Goal: Browse casually: Explore the website without a specific task or goal

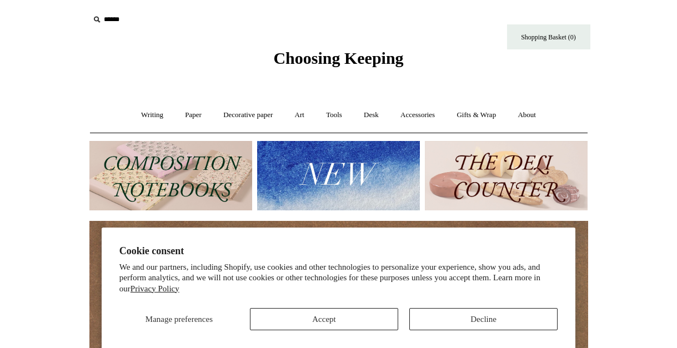
scroll to position [42, 0]
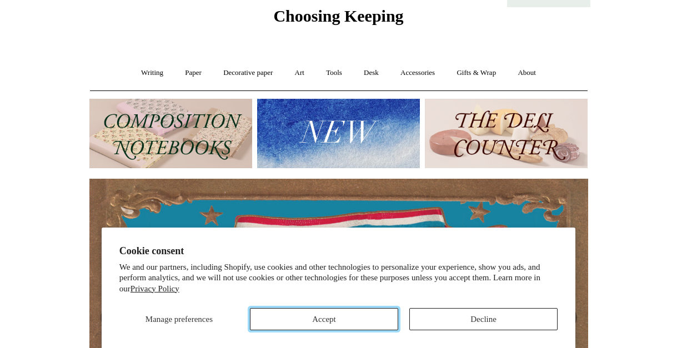
click at [375, 313] on button "Accept" at bounding box center [324, 319] width 148 height 22
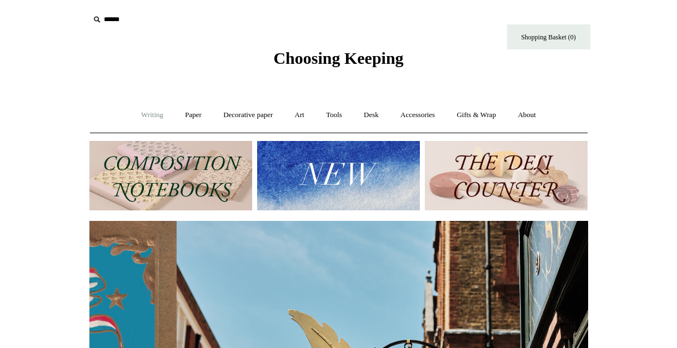
scroll to position [0, 498]
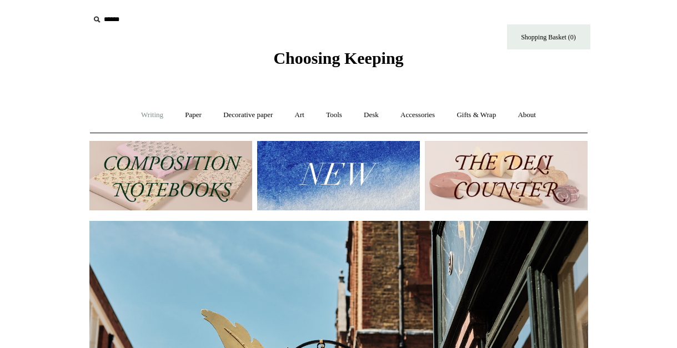
click at [159, 112] on link "Writing +" at bounding box center [152, 114] width 42 height 29
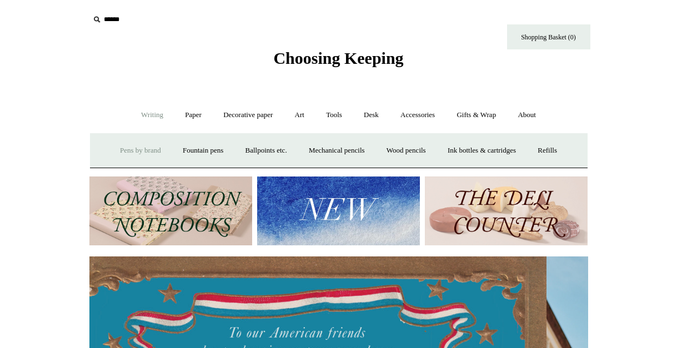
scroll to position [0, 0]
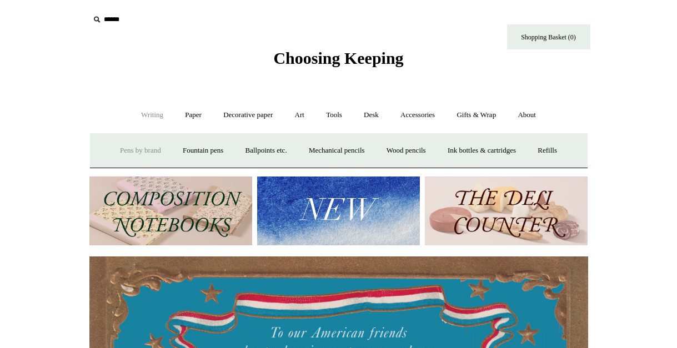
click at [138, 150] on link "Pens by brand +" at bounding box center [140, 150] width 61 height 29
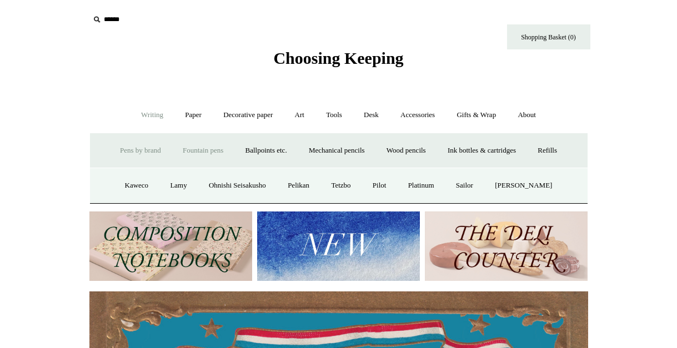
click at [199, 145] on link "Fountain pens +" at bounding box center [203, 150] width 60 height 29
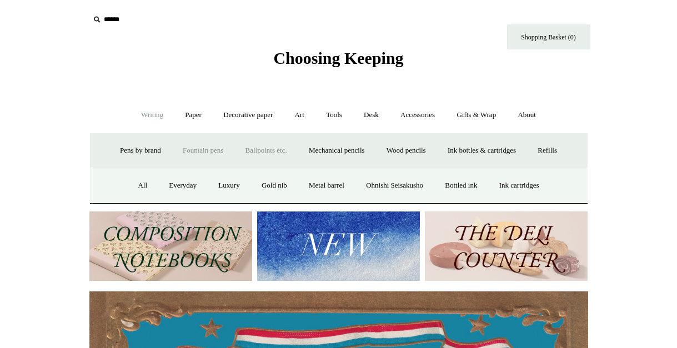
click at [247, 148] on link "Ballpoints etc. +" at bounding box center [266, 150] width 62 height 29
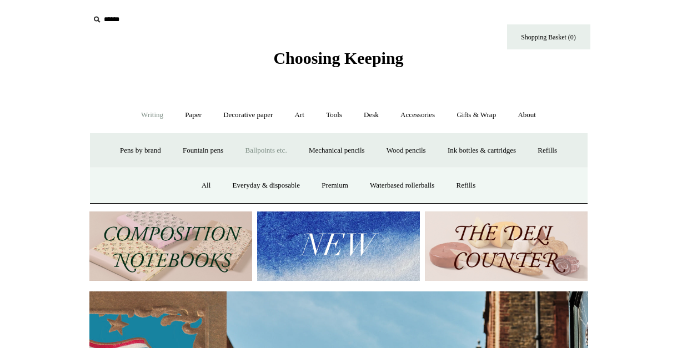
scroll to position [0, 498]
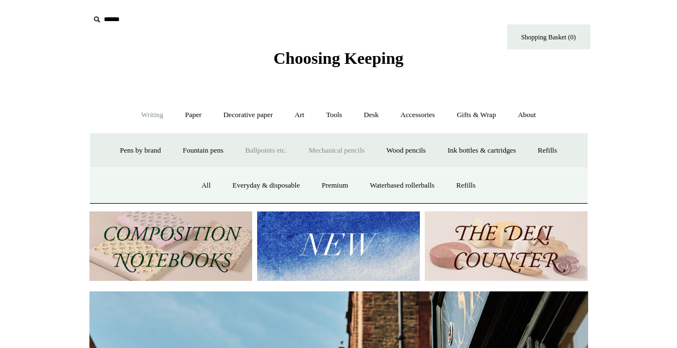
click at [344, 149] on link "Mechanical pencils +" at bounding box center [337, 150] width 76 height 29
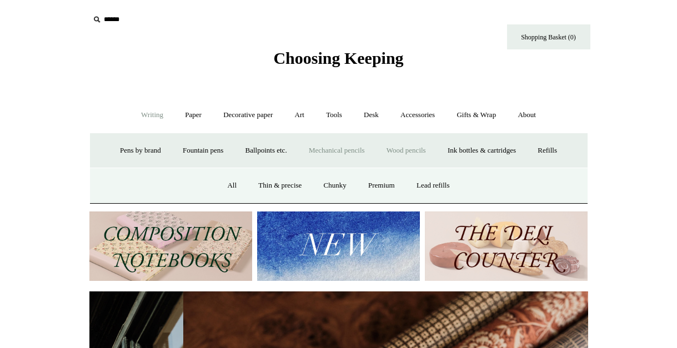
click at [401, 147] on link "Wood pencils +" at bounding box center [405, 150] width 59 height 29
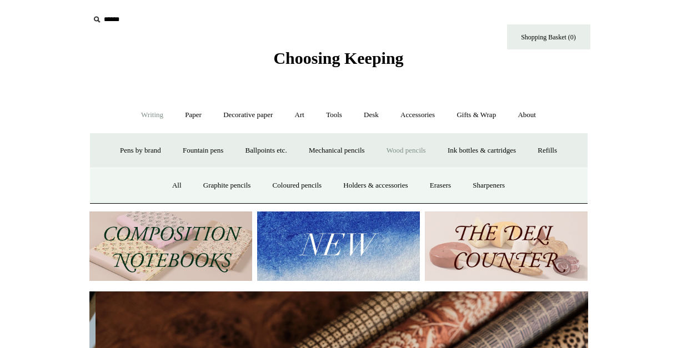
scroll to position [0, 997]
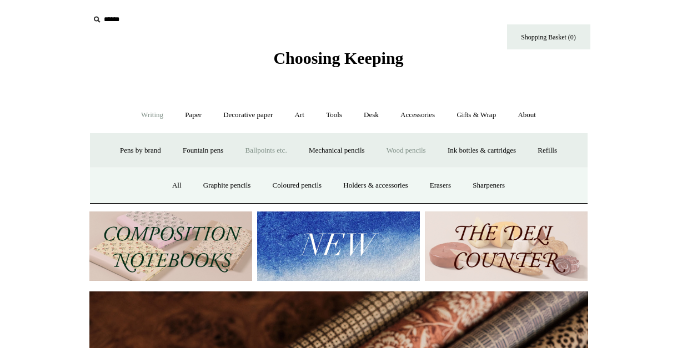
click at [259, 150] on link "Ballpoints etc. +" at bounding box center [266, 150] width 62 height 29
click at [198, 187] on link "All" at bounding box center [205, 185] width 29 height 29
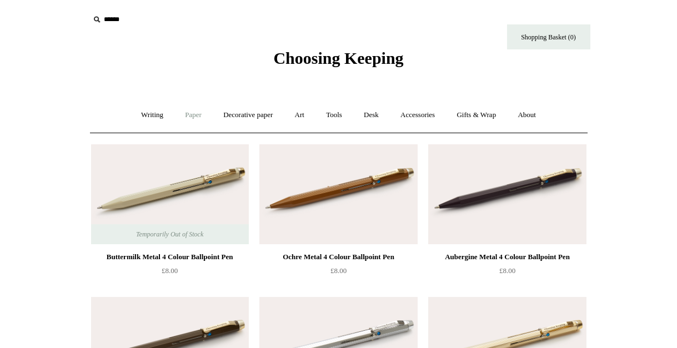
click at [186, 112] on link "Paper +" at bounding box center [193, 114] width 37 height 29
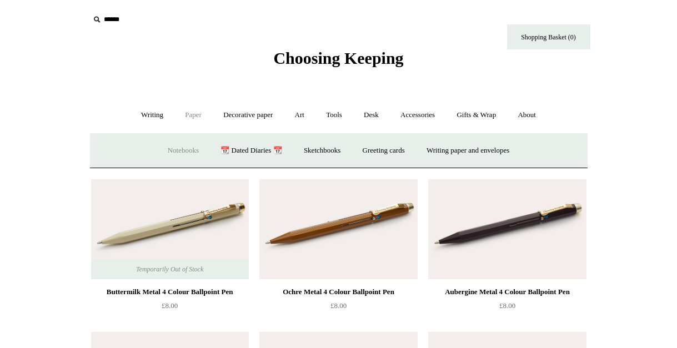
click at [167, 151] on link "Notebooks +" at bounding box center [183, 150] width 51 height 29
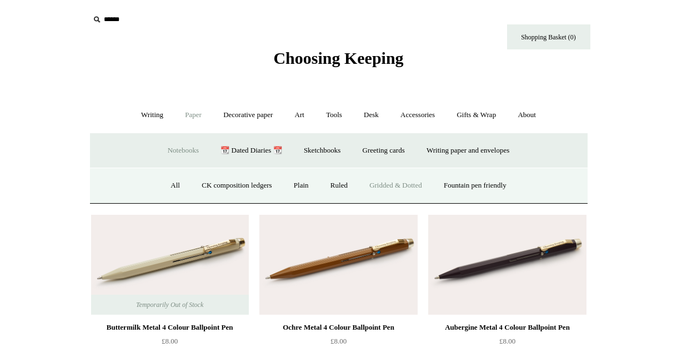
click at [420, 186] on link "Gridded & Dotted" at bounding box center [395, 185] width 73 height 29
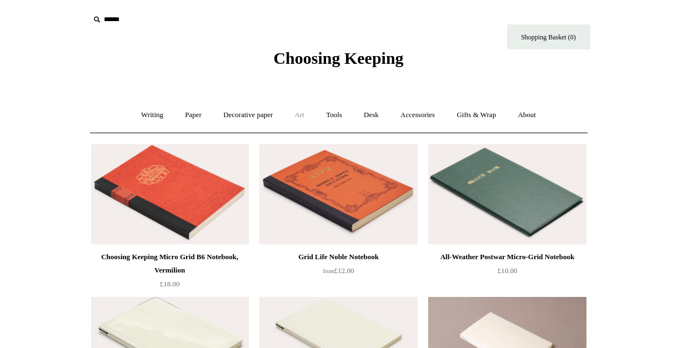
click at [292, 114] on link "Art +" at bounding box center [299, 114] width 29 height 29
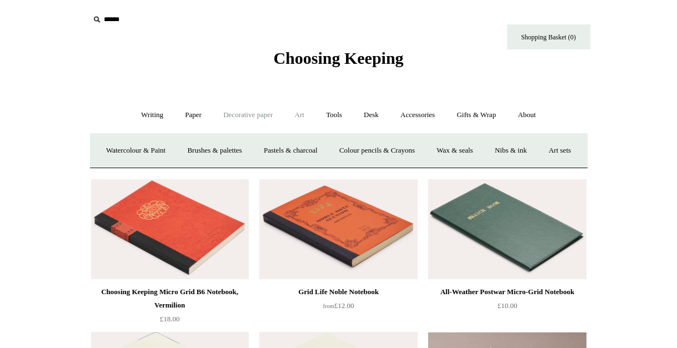
click at [268, 113] on link "Decorative paper +" at bounding box center [247, 114] width 69 height 29
click at [412, 147] on link "Japanese" at bounding box center [425, 150] width 46 height 29
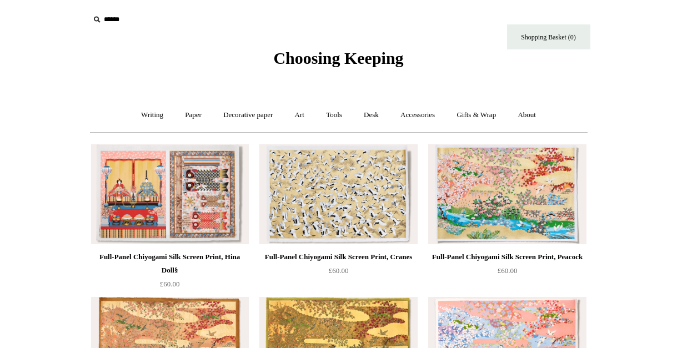
click at [300, 113] on link "Art +" at bounding box center [299, 114] width 29 height 29
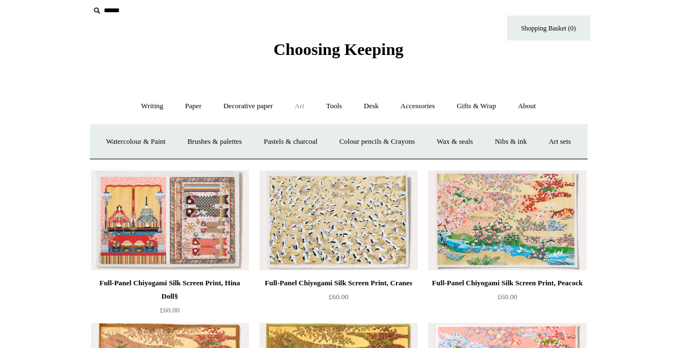
scroll to position [8, 0]
click at [341, 110] on link "Tools +" at bounding box center [334, 106] width 36 height 29
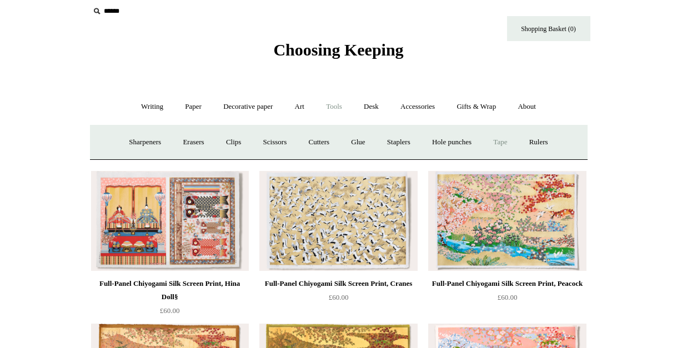
click at [514, 147] on link "Tape +" at bounding box center [500, 142] width 34 height 29
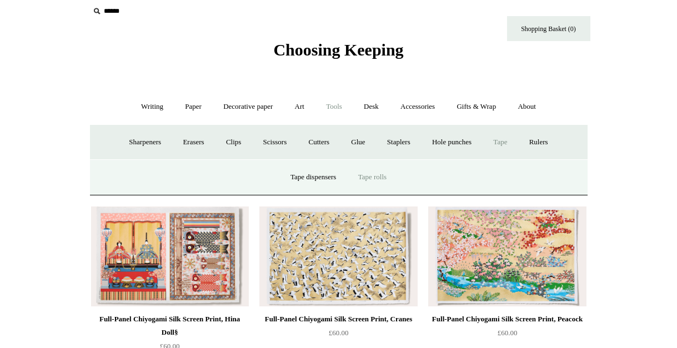
click at [362, 177] on link "Tape rolls" at bounding box center [372, 177] width 48 height 29
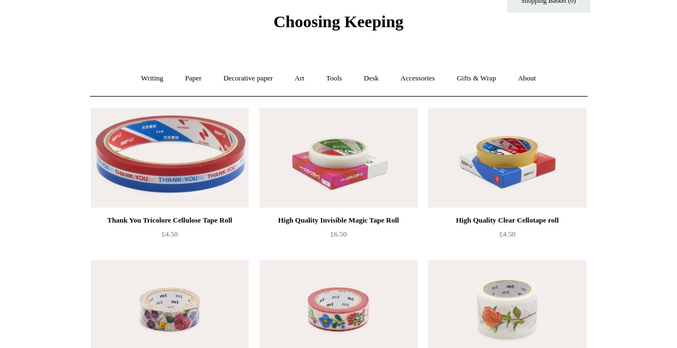
scroll to position [18, 0]
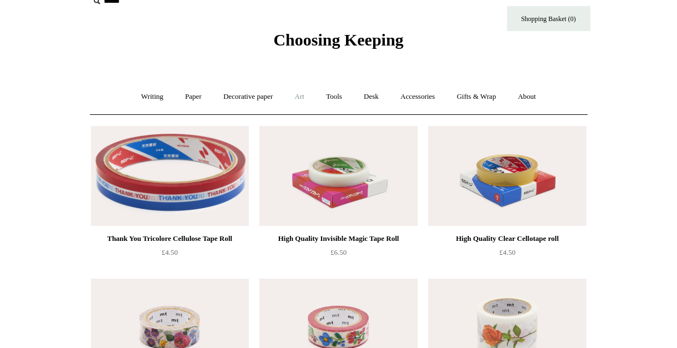
click at [304, 99] on link "Art +" at bounding box center [299, 96] width 29 height 29
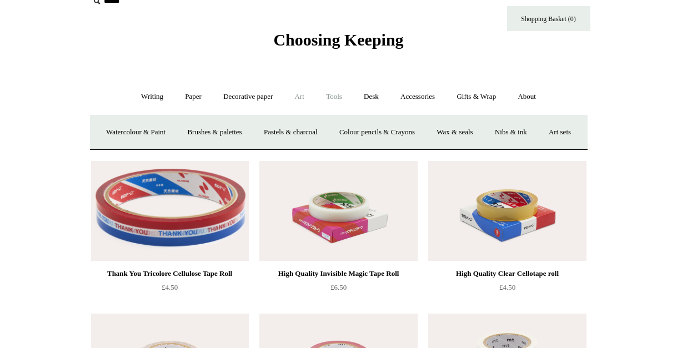
click at [331, 95] on link "Tools +" at bounding box center [334, 96] width 36 height 29
click at [317, 136] on link "Cutters" at bounding box center [318, 132] width 41 height 29
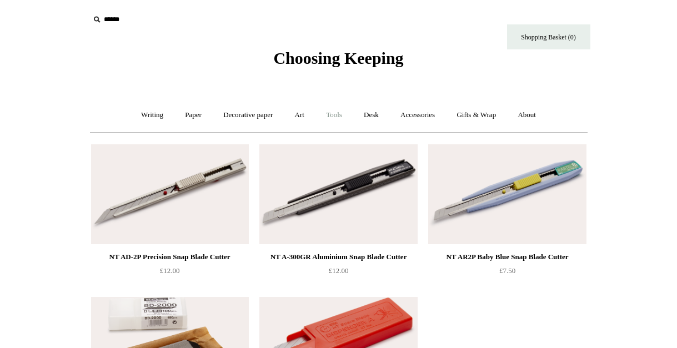
click at [333, 116] on link "Tools +" at bounding box center [334, 114] width 36 height 29
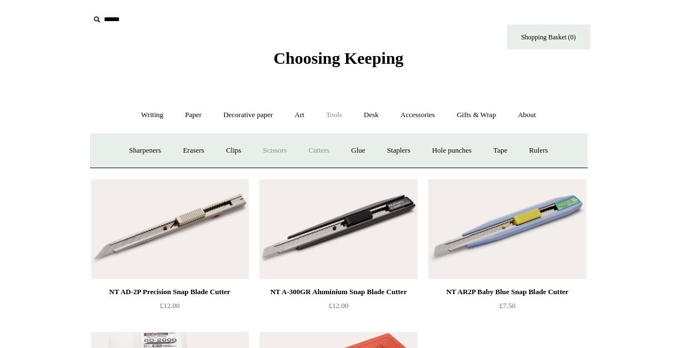
click at [283, 151] on link "Scissors" at bounding box center [275, 150] width 44 height 29
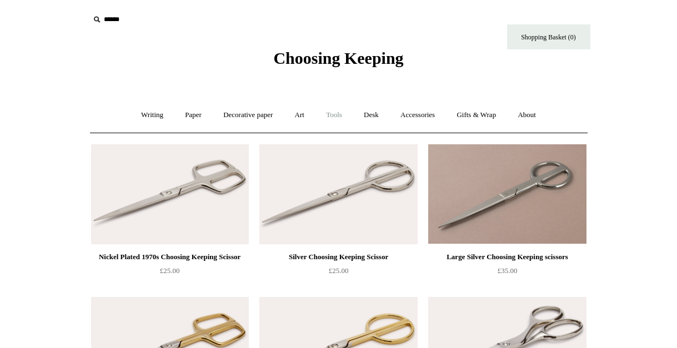
click at [334, 120] on link "Tools +" at bounding box center [334, 114] width 36 height 29
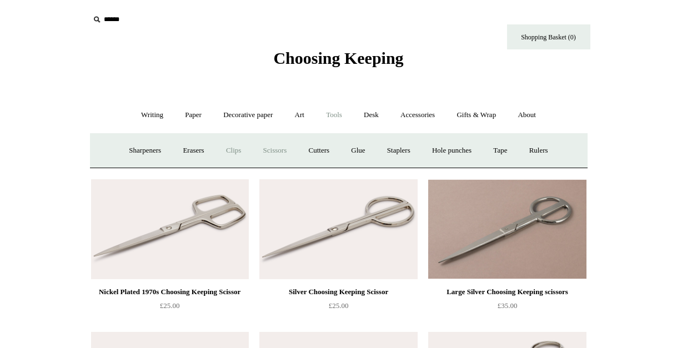
click at [227, 152] on link "Clips +" at bounding box center [233, 150] width 35 height 29
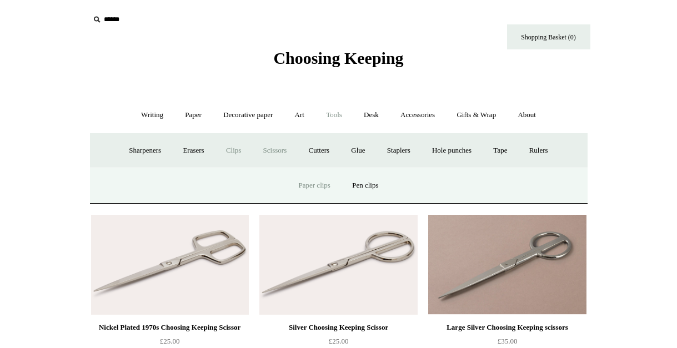
click at [319, 185] on link "Paper clips" at bounding box center [315, 185] width 52 height 29
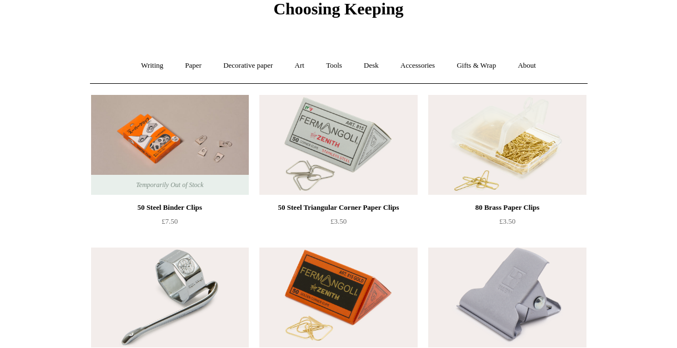
scroll to position [47, 0]
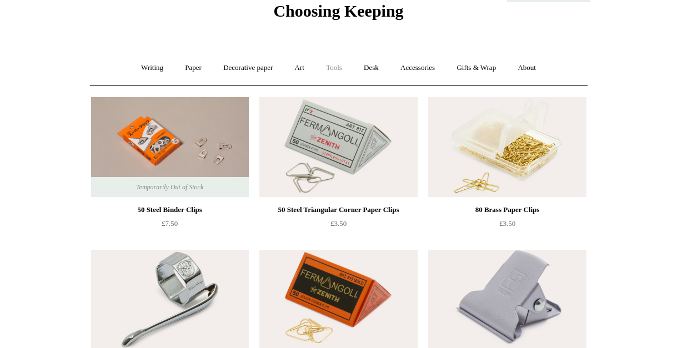
click at [338, 67] on link "Tools +" at bounding box center [334, 67] width 36 height 29
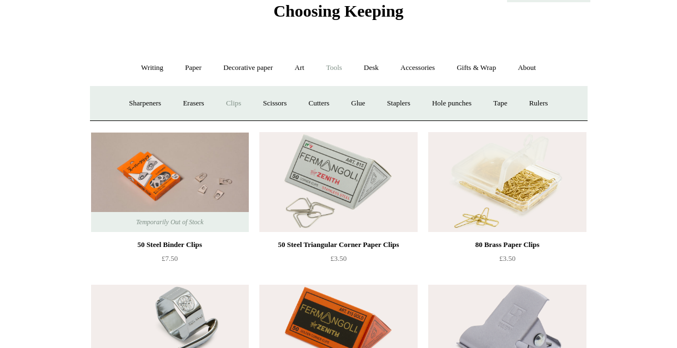
click at [224, 103] on link "Clips +" at bounding box center [233, 103] width 35 height 29
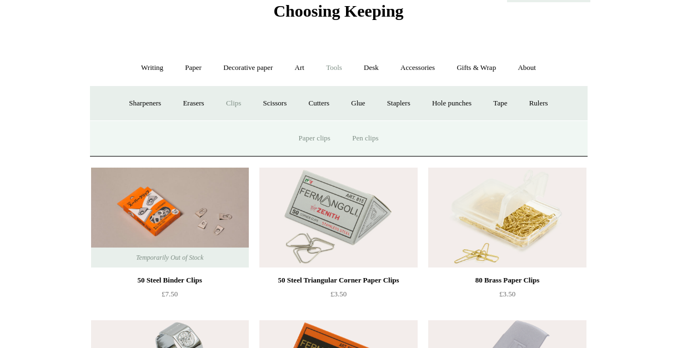
click at [371, 141] on link "Pen clips" at bounding box center [365, 138] width 46 height 29
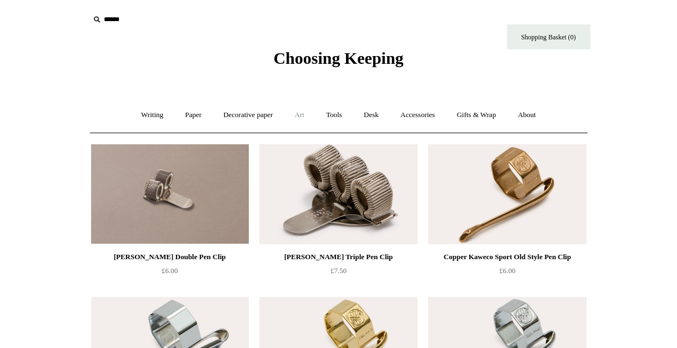
click at [301, 112] on link "Art +" at bounding box center [299, 114] width 29 height 29
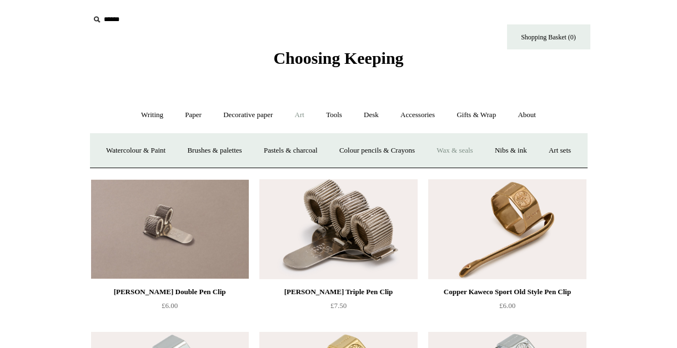
click at [476, 153] on link "Wax & seals" at bounding box center [454, 150] width 56 height 29
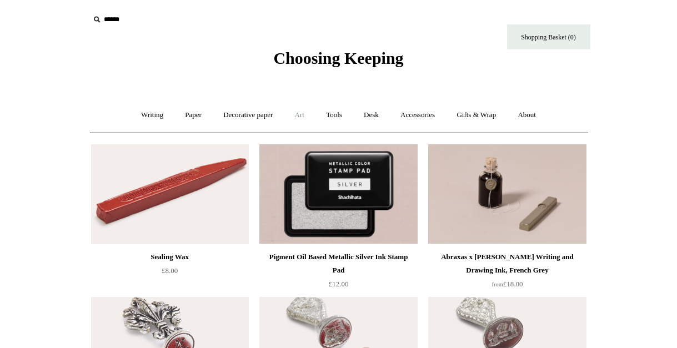
click at [290, 114] on link "Art +" at bounding box center [299, 114] width 29 height 29
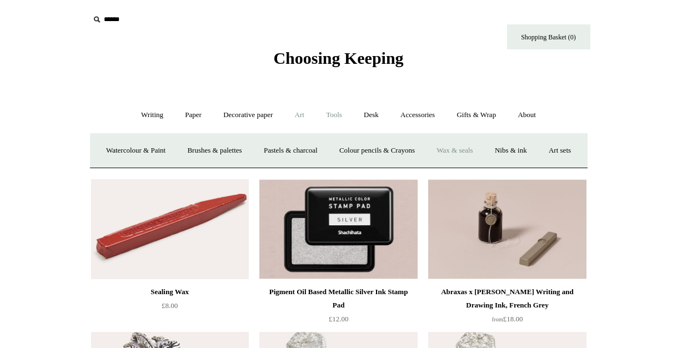
click at [322, 115] on link "Tools +" at bounding box center [334, 114] width 36 height 29
click at [138, 155] on link "Sharpeners" at bounding box center [145, 150] width 52 height 29
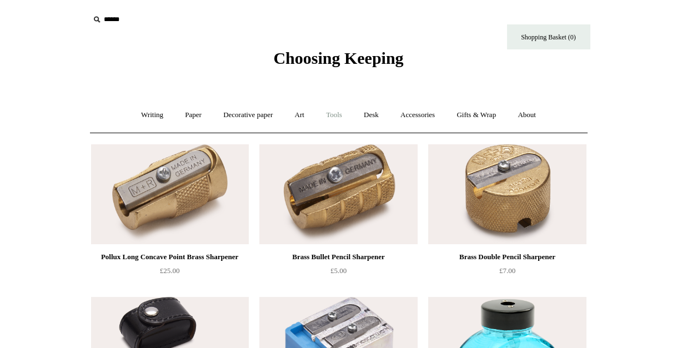
click at [337, 117] on link "Tools +" at bounding box center [334, 114] width 36 height 29
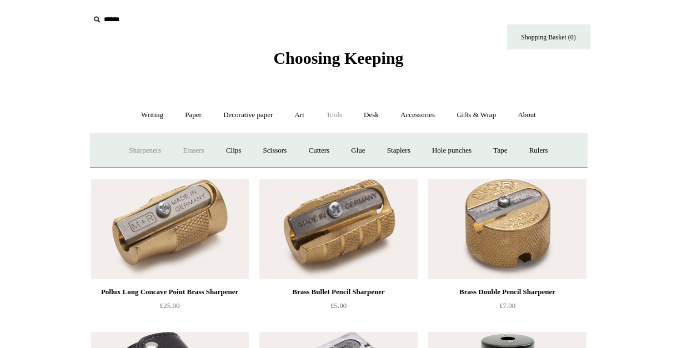
click at [190, 152] on link "Erasers" at bounding box center [193, 150] width 41 height 29
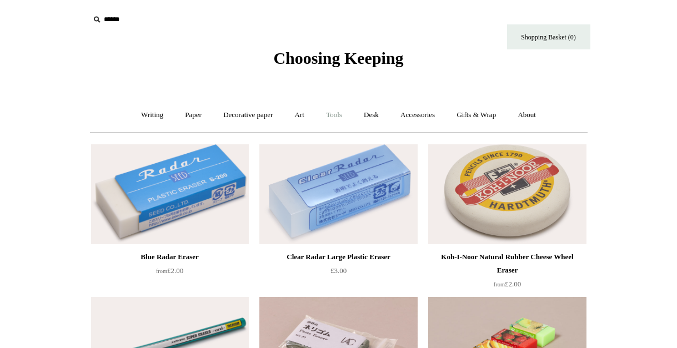
click at [341, 112] on link "Tools +" at bounding box center [334, 114] width 36 height 29
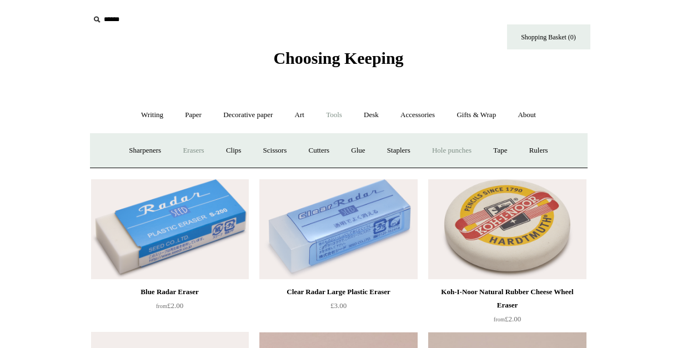
click at [450, 153] on link "Hole punches" at bounding box center [451, 150] width 59 height 29
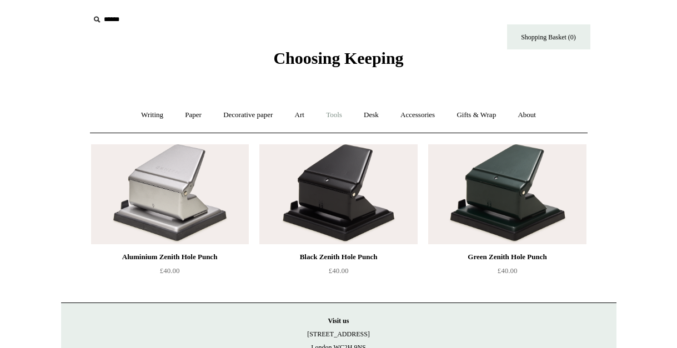
click at [342, 115] on link "Tools +" at bounding box center [334, 114] width 36 height 29
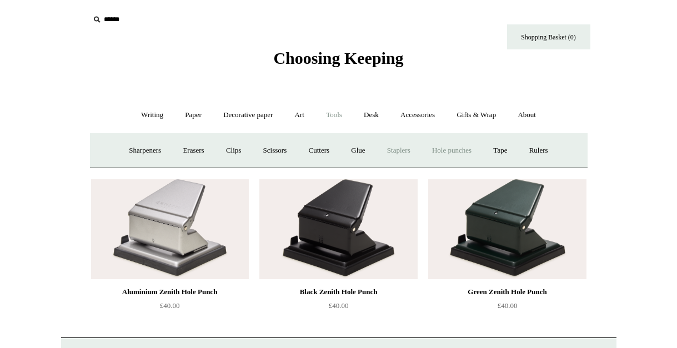
click at [402, 150] on link "Staplers +" at bounding box center [398, 150] width 43 height 29
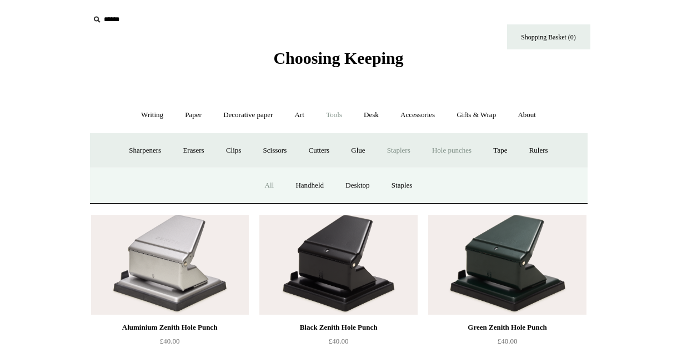
click at [270, 186] on link "All" at bounding box center [269, 185] width 29 height 29
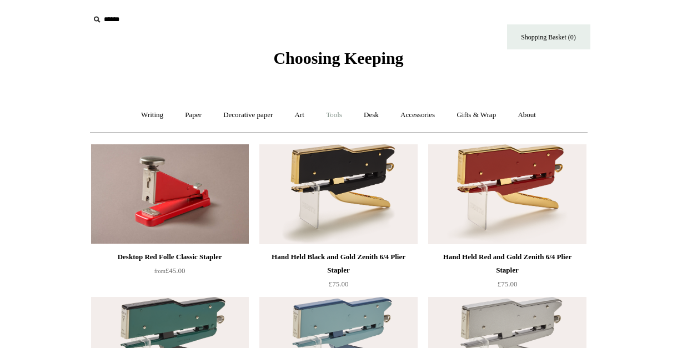
click at [331, 122] on link "Tools +" at bounding box center [334, 114] width 36 height 29
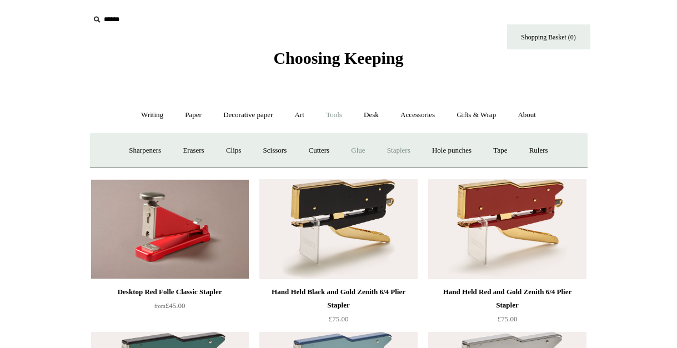
click at [352, 150] on link "Glue" at bounding box center [358, 150] width 34 height 29
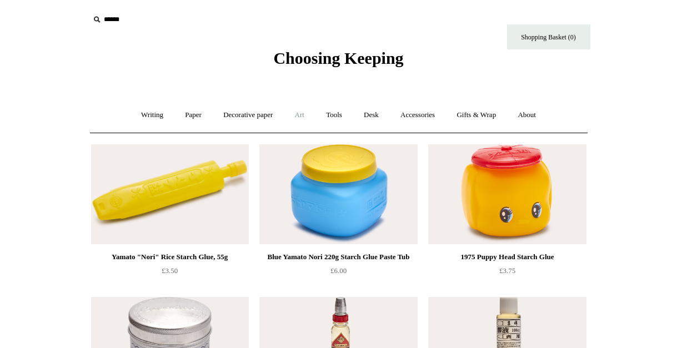
click at [304, 119] on link "Art +" at bounding box center [299, 114] width 29 height 29
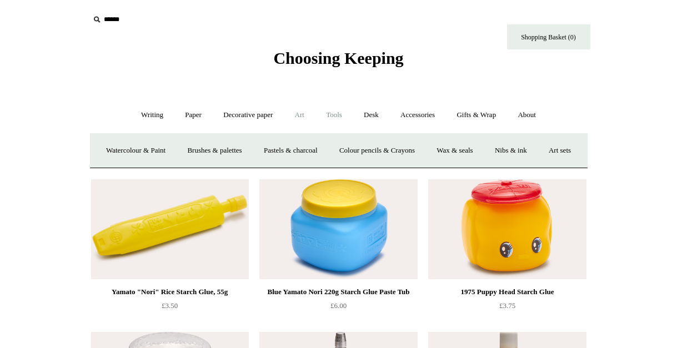
click at [330, 118] on link "Tools +" at bounding box center [334, 114] width 36 height 29
click at [541, 148] on link "Rulers" at bounding box center [538, 150] width 39 height 29
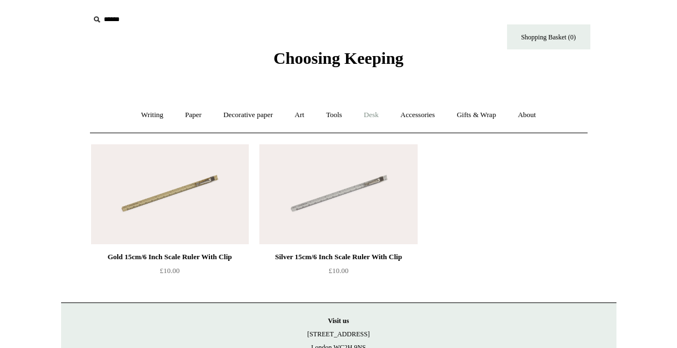
click at [368, 115] on link "Desk +" at bounding box center [371, 114] width 35 height 29
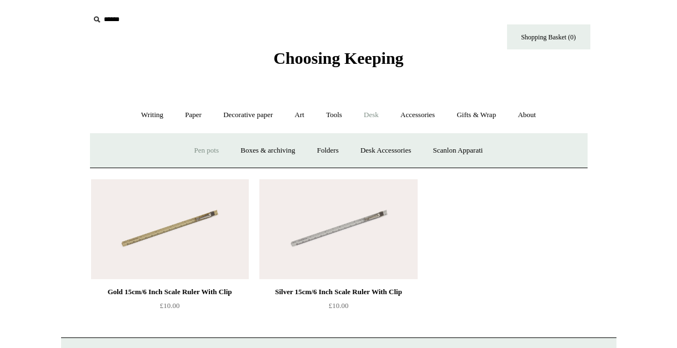
click at [205, 149] on link "Pen pots" at bounding box center [206, 150] width 44 height 29
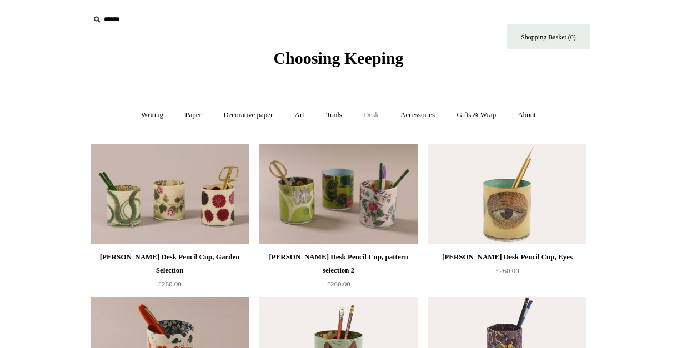
click at [389, 117] on link "Desk +" at bounding box center [371, 114] width 35 height 29
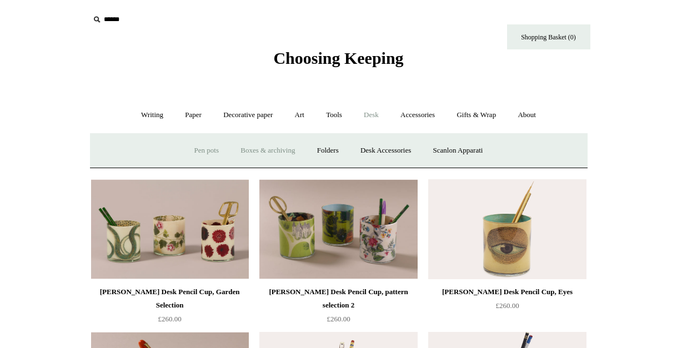
click at [261, 154] on link "Boxes & archiving" at bounding box center [267, 150] width 74 height 29
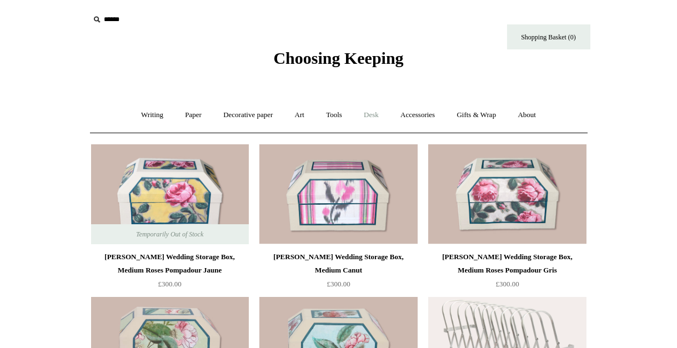
click at [374, 117] on link "Desk +" at bounding box center [371, 114] width 35 height 29
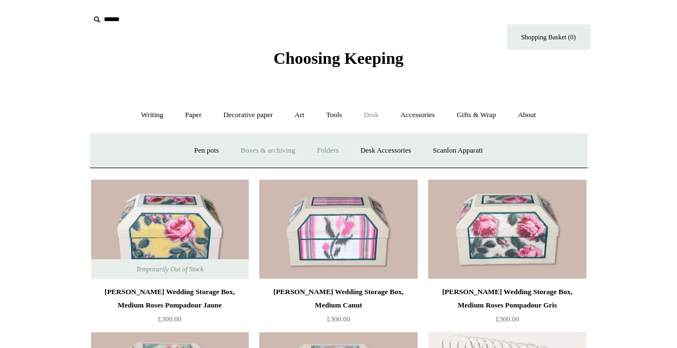
click at [337, 153] on link "Folders" at bounding box center [328, 150] width 42 height 29
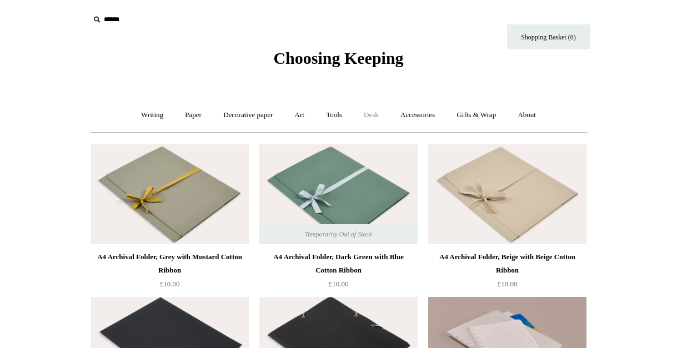
click at [384, 117] on link "Desk +" at bounding box center [371, 114] width 35 height 29
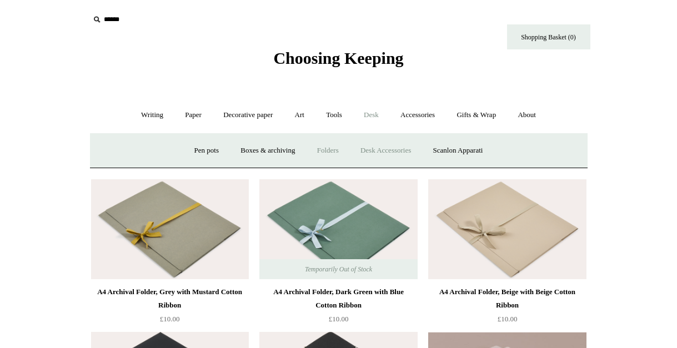
click at [377, 146] on link "Desk Accessories" at bounding box center [385, 150] width 70 height 29
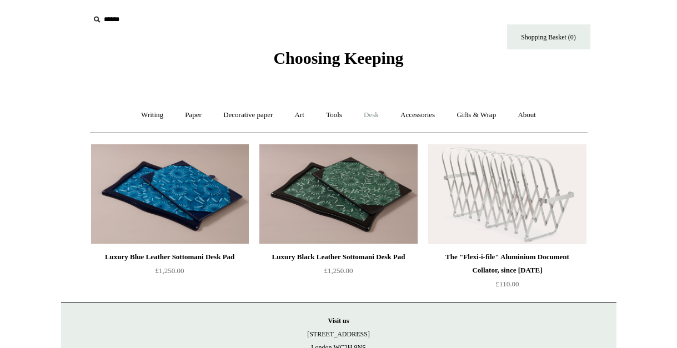
click at [371, 111] on link "Desk +" at bounding box center [371, 114] width 35 height 29
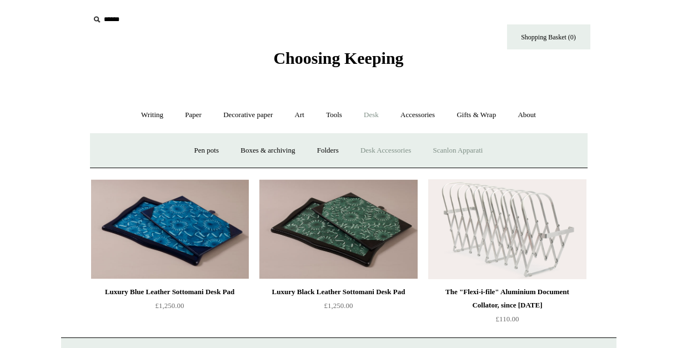
click at [447, 147] on link "Scanlon Apparati" at bounding box center [458, 150] width 70 height 29
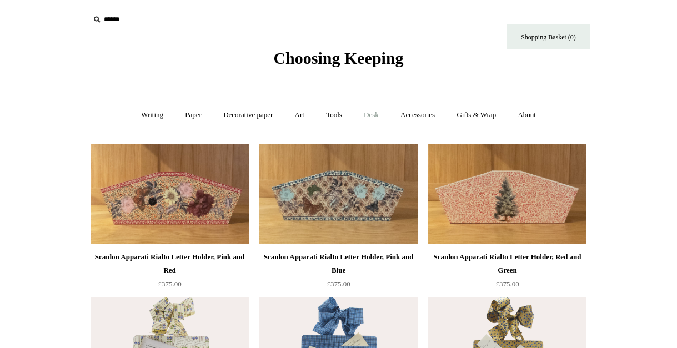
click at [382, 111] on link "Desk +" at bounding box center [371, 114] width 35 height 29
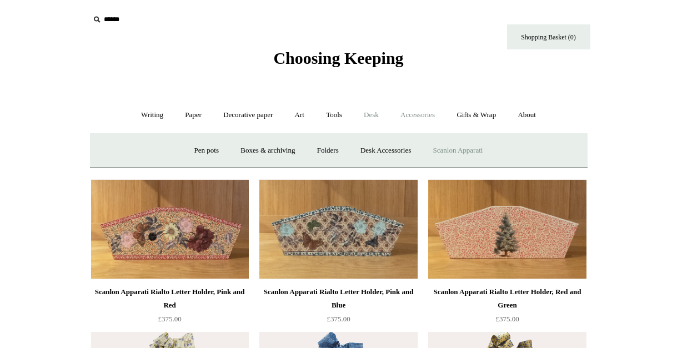
click at [405, 112] on link "Accessories +" at bounding box center [417, 114] width 54 height 29
click at [143, 147] on link "Personal Accessories +" at bounding box center [149, 150] width 80 height 29
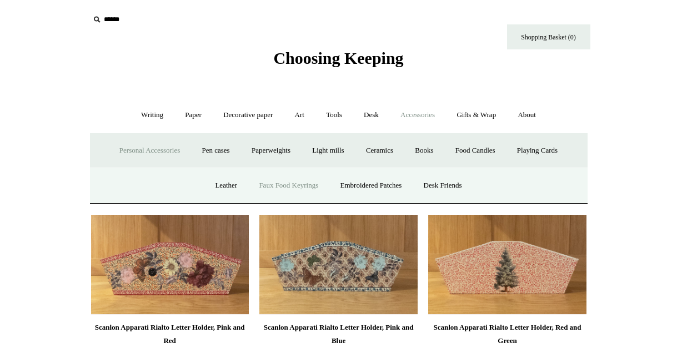
click at [295, 189] on link "Faux Food Keyrings" at bounding box center [288, 185] width 79 height 29
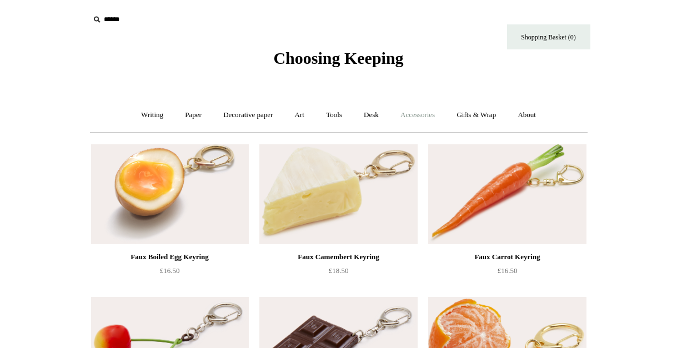
click at [410, 117] on link "Accessories +" at bounding box center [417, 114] width 54 height 29
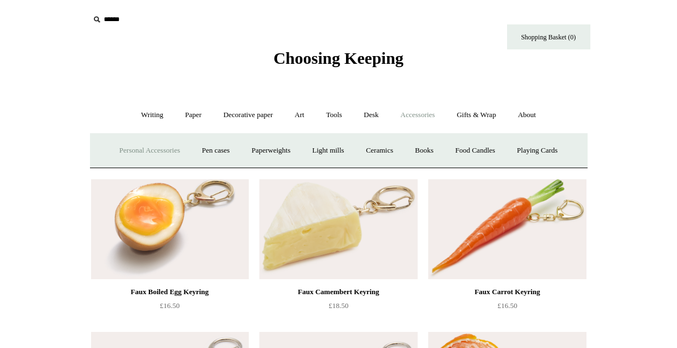
click at [147, 157] on link "Personal Accessories +" at bounding box center [149, 150] width 80 height 29
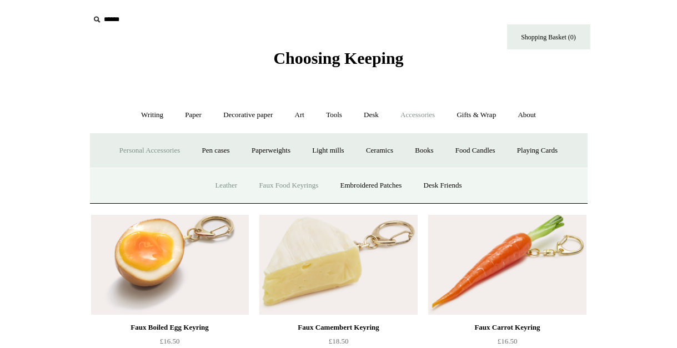
click at [236, 191] on link "Leather" at bounding box center [226, 185] width 42 height 29
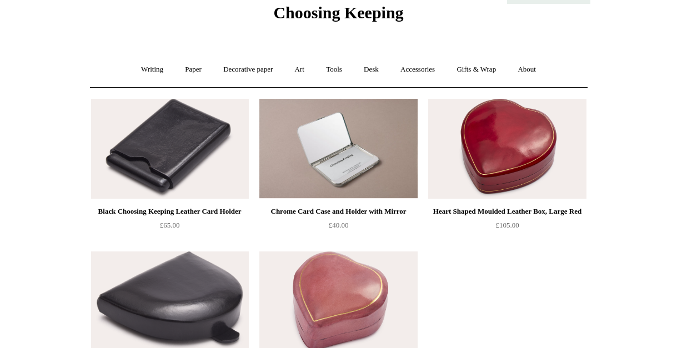
scroll to position [8, 0]
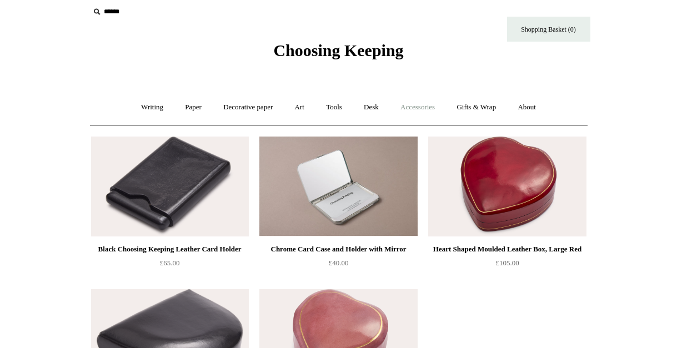
click at [414, 107] on link "Accessories +" at bounding box center [417, 107] width 54 height 29
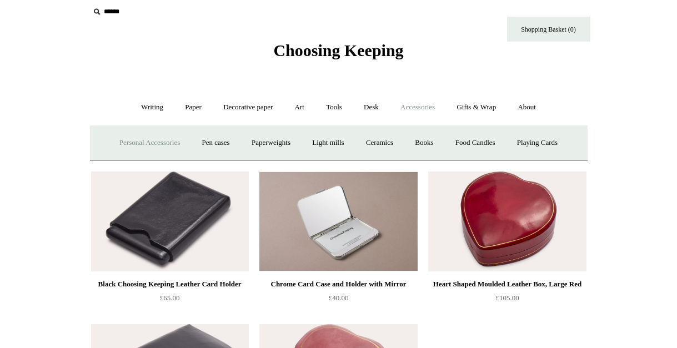
click at [157, 140] on link "Personal Accessories +" at bounding box center [149, 142] width 80 height 29
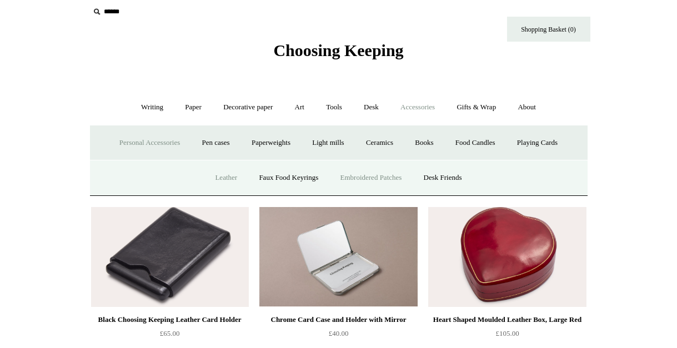
click at [355, 176] on link "Embroidered Patches" at bounding box center [371, 177] width 82 height 29
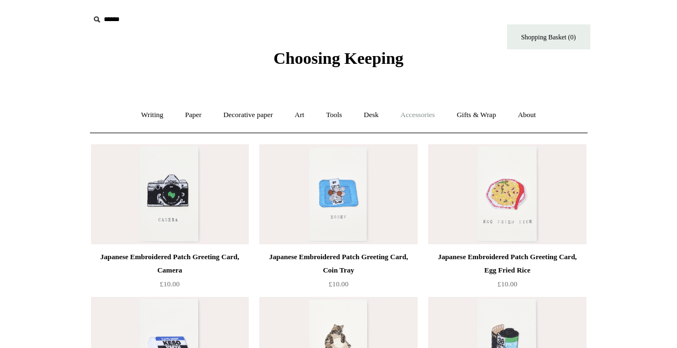
click at [431, 112] on link "Accessories +" at bounding box center [417, 114] width 54 height 29
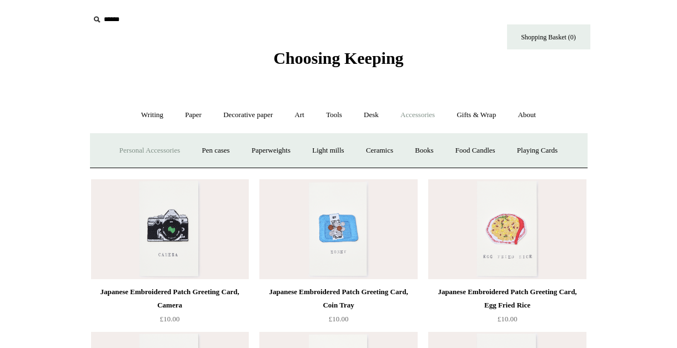
click at [125, 158] on link "Personal Accessories +" at bounding box center [149, 150] width 80 height 29
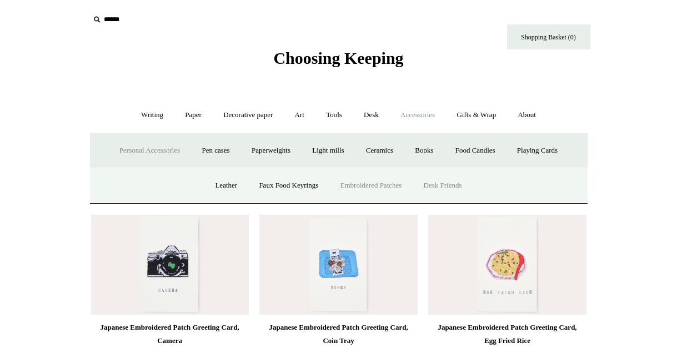
click at [469, 190] on link "Desk Friends" at bounding box center [442, 185] width 58 height 29
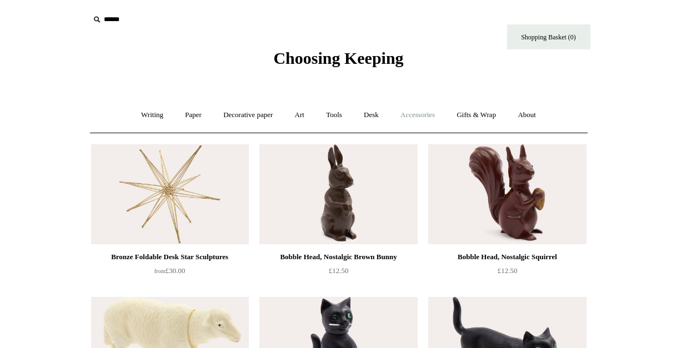
click at [413, 110] on link "Accessories +" at bounding box center [417, 114] width 54 height 29
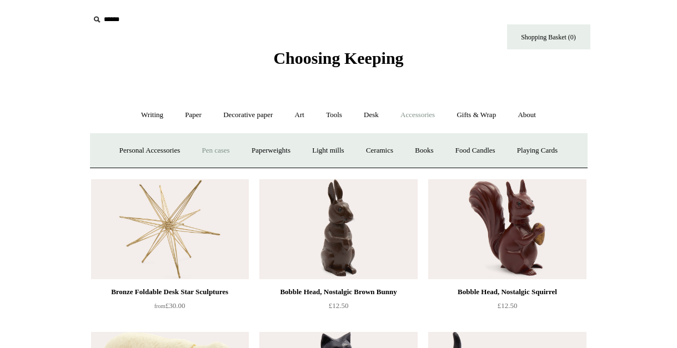
click at [214, 155] on link "Pen cases" at bounding box center [215, 150] width 48 height 29
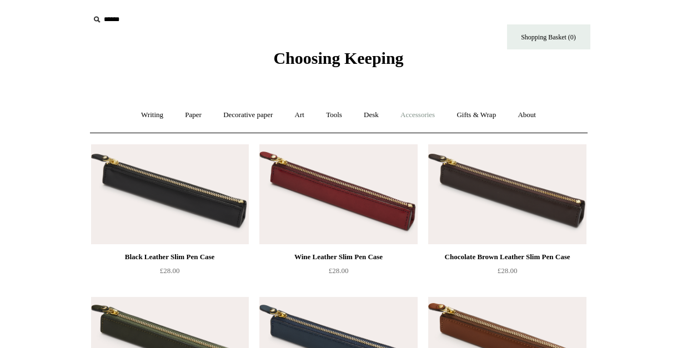
click at [412, 121] on link "Accessories +" at bounding box center [417, 114] width 54 height 29
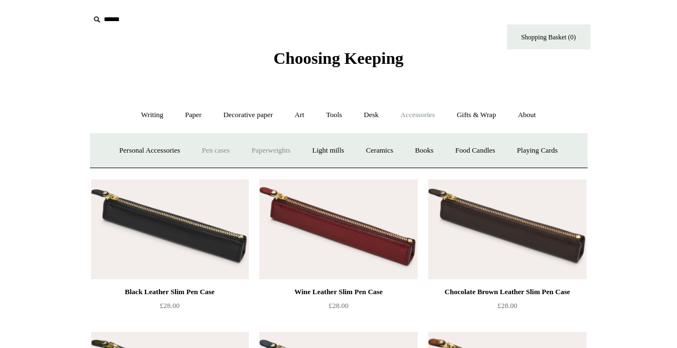
click at [275, 152] on link "Paperweights +" at bounding box center [270, 150] width 59 height 29
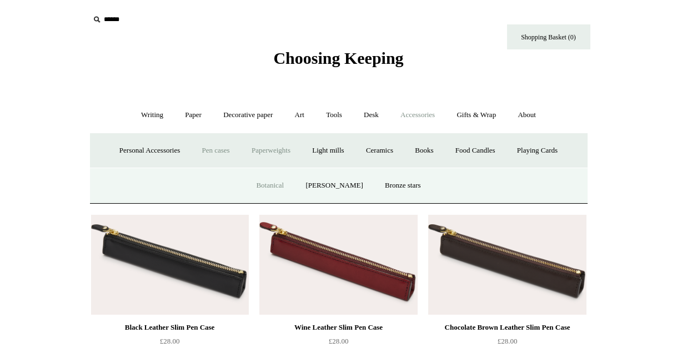
click at [278, 189] on link "Botanical" at bounding box center [270, 185] width 48 height 29
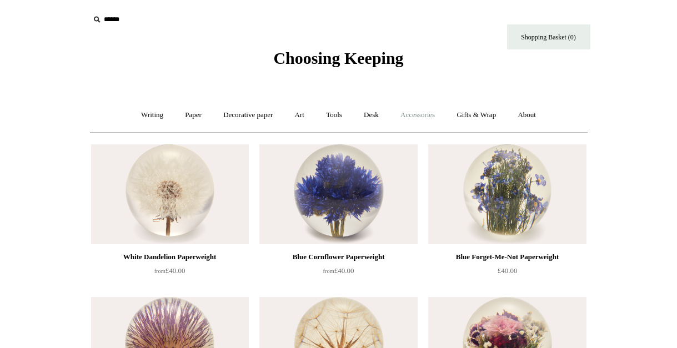
click at [423, 110] on link "Accessories +" at bounding box center [417, 114] width 54 height 29
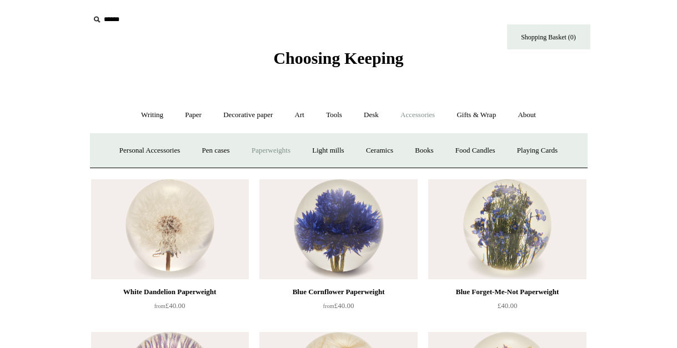
click at [270, 158] on link "Paperweights +" at bounding box center [270, 150] width 59 height 29
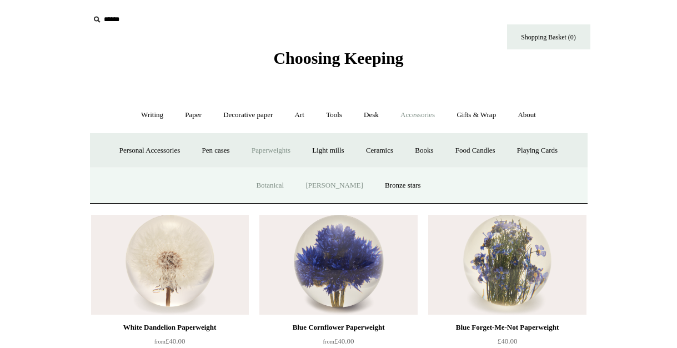
click at [324, 181] on link "[PERSON_NAME]" at bounding box center [333, 185] width 77 height 29
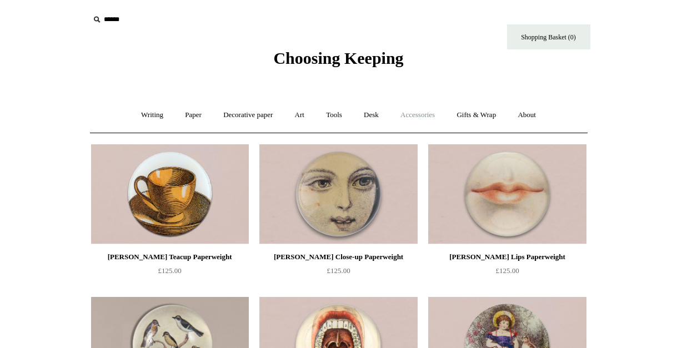
click at [422, 113] on link "Accessories +" at bounding box center [417, 114] width 54 height 29
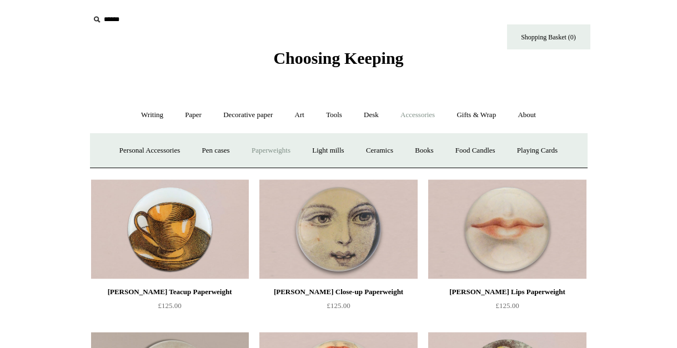
click at [270, 154] on link "Paperweights +" at bounding box center [270, 150] width 59 height 29
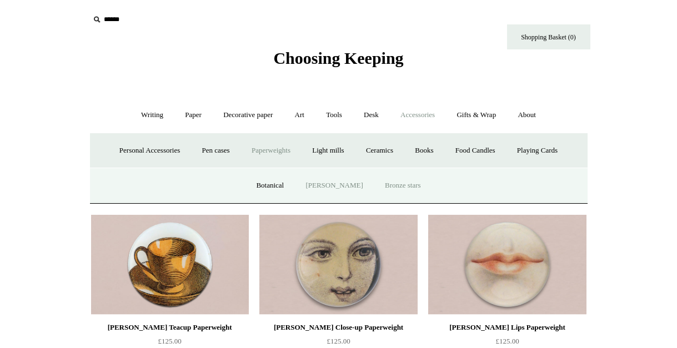
click at [376, 191] on link "Bronze stars" at bounding box center [403, 185] width 56 height 29
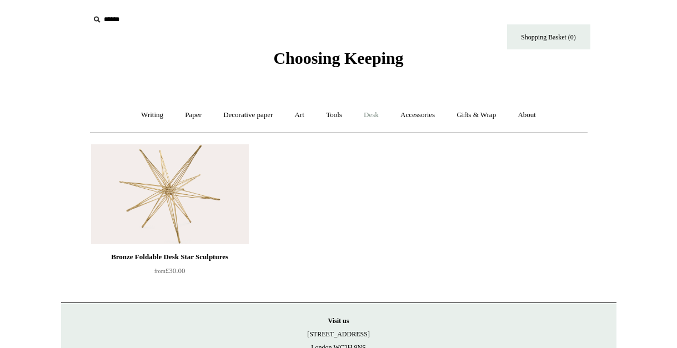
click at [373, 115] on link "Desk +" at bounding box center [371, 114] width 35 height 29
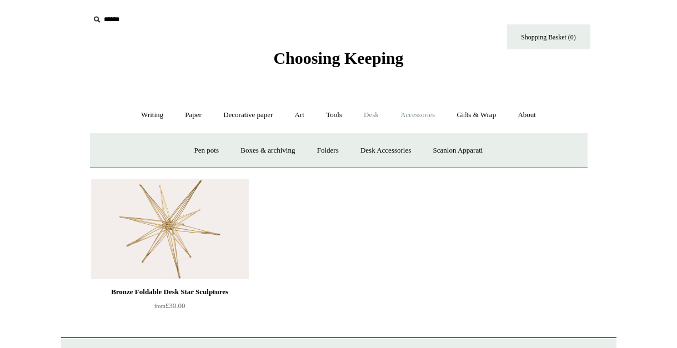
click at [414, 117] on link "Accessories +" at bounding box center [417, 114] width 54 height 29
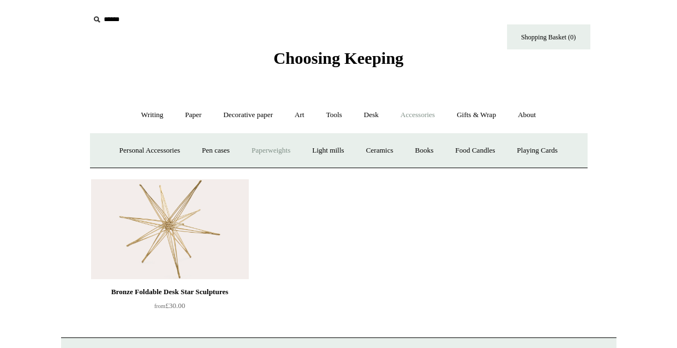
click at [263, 148] on link "Paperweights +" at bounding box center [270, 150] width 59 height 29
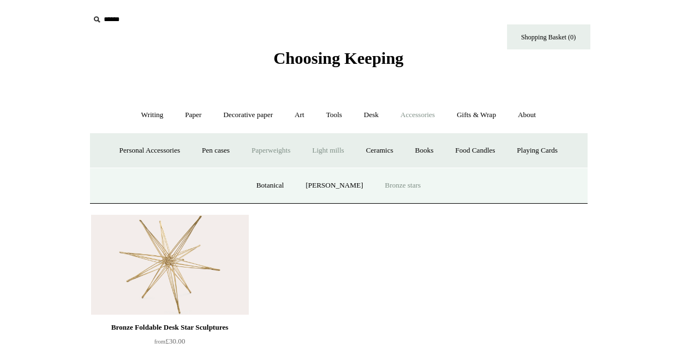
click at [337, 141] on link "Light mills" at bounding box center [328, 150] width 52 height 29
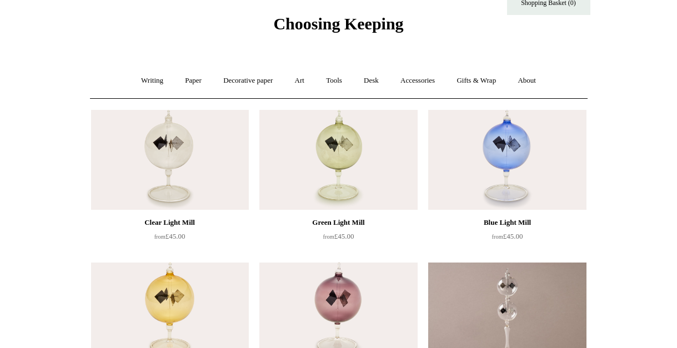
scroll to position [31, 0]
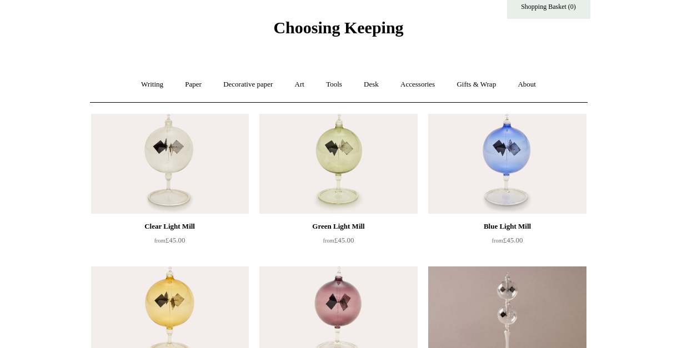
click at [207, 193] on img at bounding box center [170, 164] width 158 height 100
click at [424, 84] on link "Accessories +" at bounding box center [417, 84] width 54 height 29
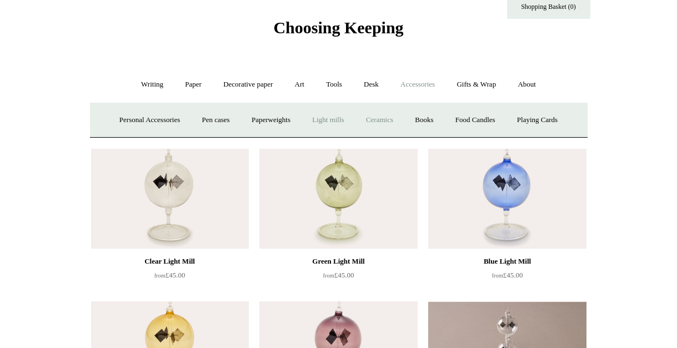
click at [380, 117] on link "Ceramics +" at bounding box center [379, 119] width 47 height 29
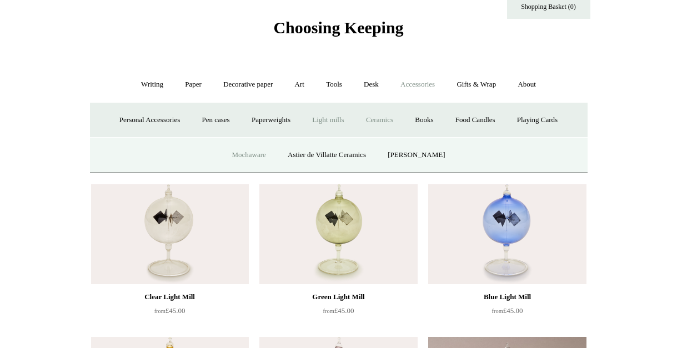
click at [261, 155] on link "Mochaware" at bounding box center [248, 154] width 54 height 29
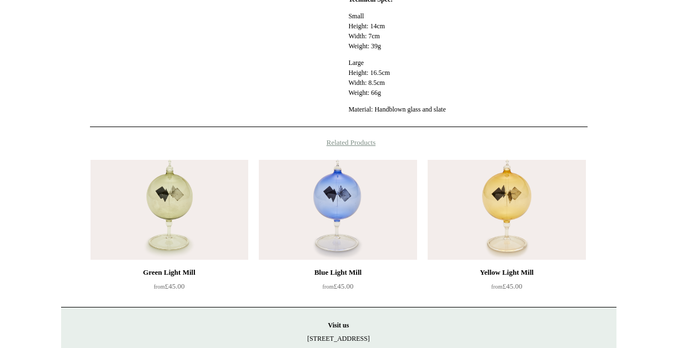
scroll to position [718, 0]
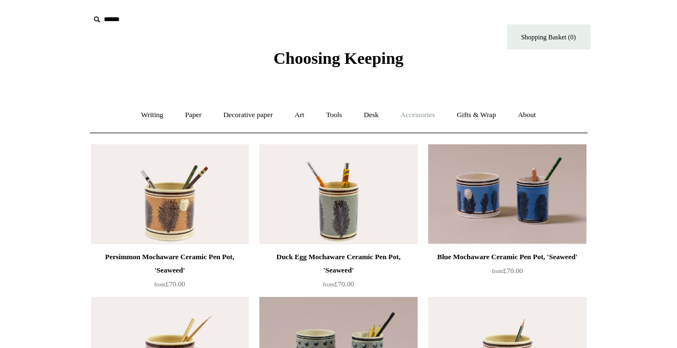
click at [407, 112] on link "Accessories +" at bounding box center [417, 114] width 54 height 29
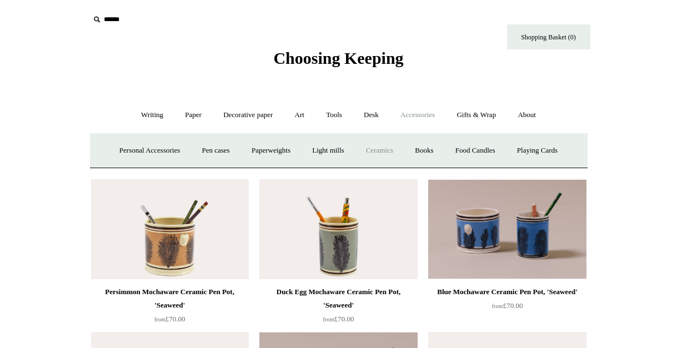
click at [380, 149] on link "Ceramics +" at bounding box center [379, 150] width 47 height 29
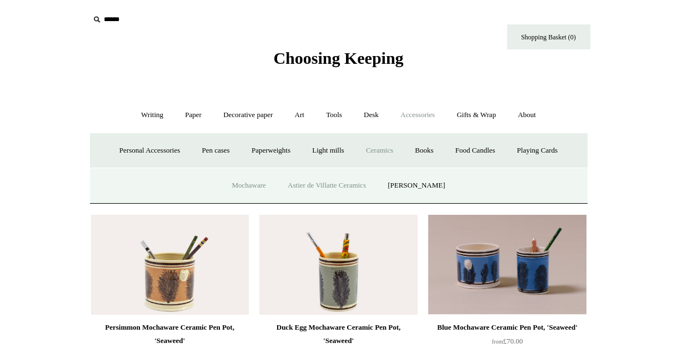
click at [351, 181] on link "Astier de Villatte Ceramics" at bounding box center [327, 185] width 98 height 29
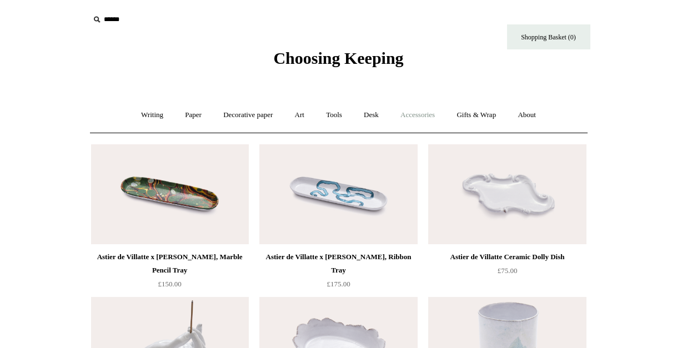
click at [429, 124] on link "Accessories +" at bounding box center [417, 114] width 54 height 29
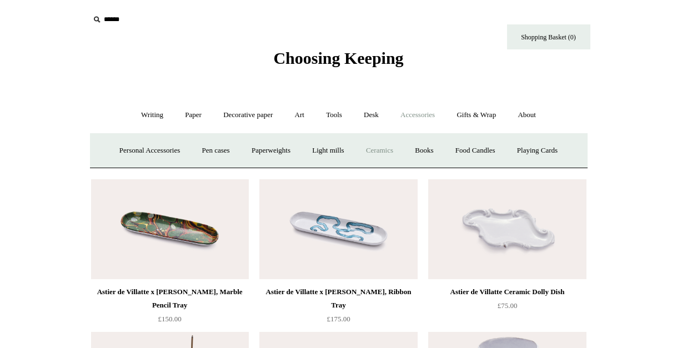
click at [385, 154] on link "Ceramics +" at bounding box center [379, 150] width 47 height 29
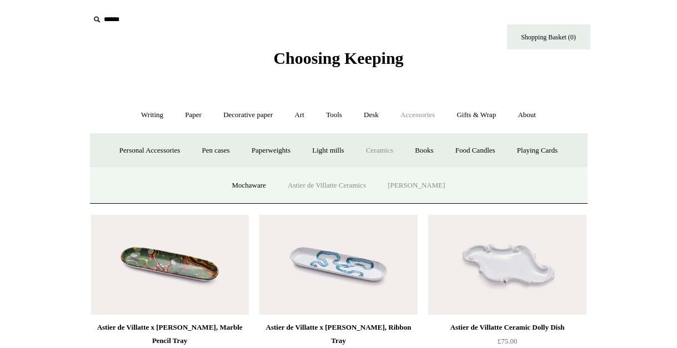
click at [408, 182] on link "[PERSON_NAME]" at bounding box center [415, 185] width 77 height 29
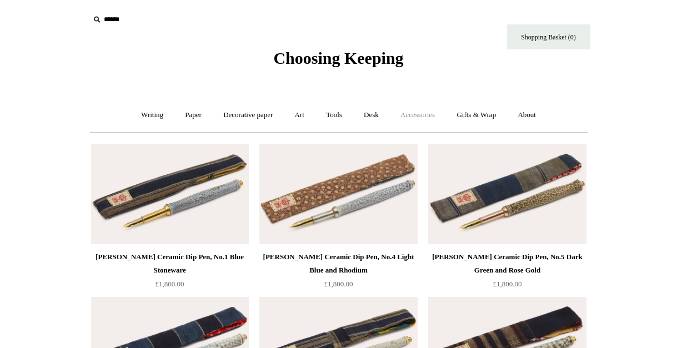
click at [432, 105] on link "Accessories +" at bounding box center [417, 114] width 54 height 29
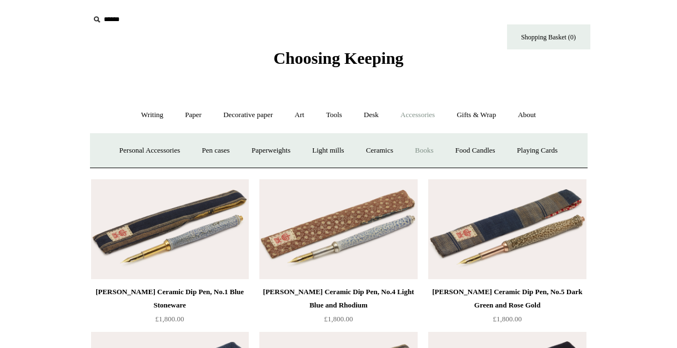
click at [430, 140] on link "Books" at bounding box center [424, 150] width 38 height 29
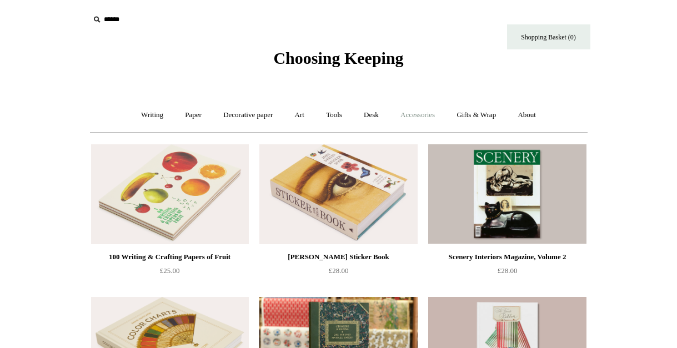
click at [420, 121] on link "Accessories +" at bounding box center [417, 114] width 54 height 29
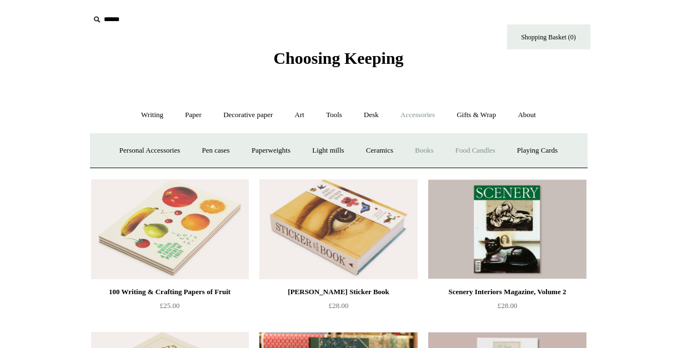
click at [486, 155] on link "Food Candles" at bounding box center [475, 150] width 60 height 29
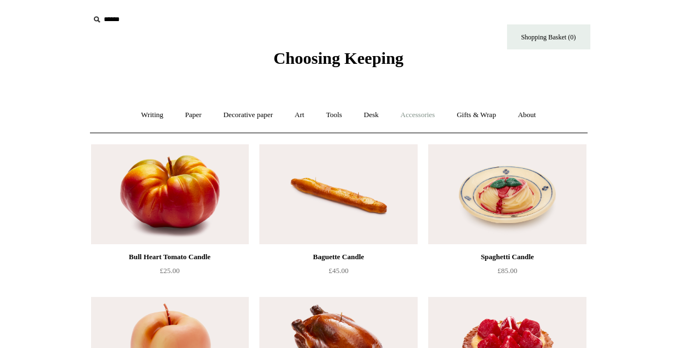
click at [432, 121] on link "Accessories +" at bounding box center [417, 114] width 54 height 29
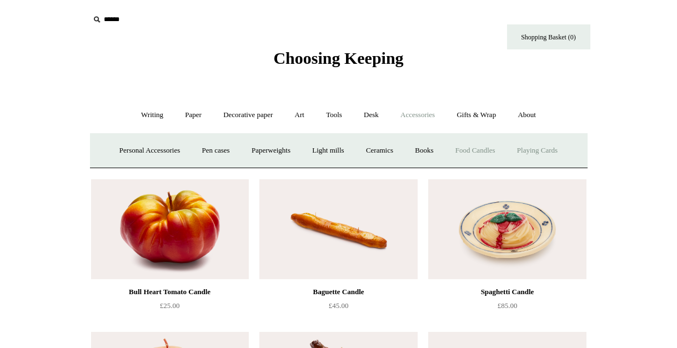
click at [536, 149] on link "Playing Cards" at bounding box center [537, 150] width 60 height 29
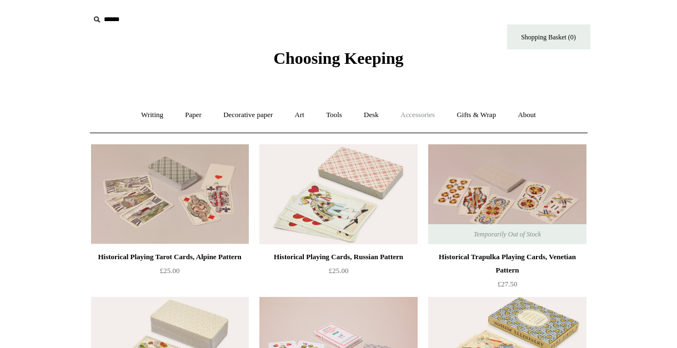
click at [439, 123] on link "Accessories +" at bounding box center [417, 114] width 54 height 29
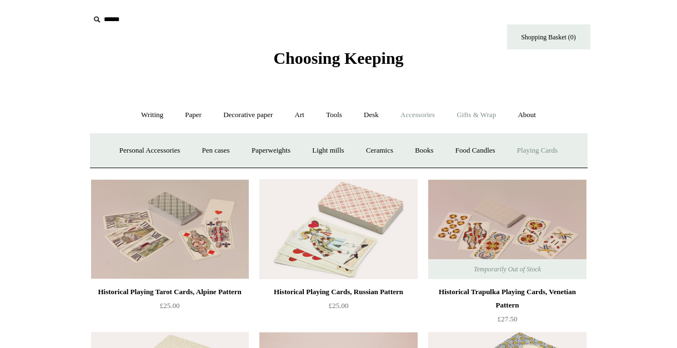
click at [488, 123] on link "Gifts & Wrap +" at bounding box center [475, 114] width 59 height 29
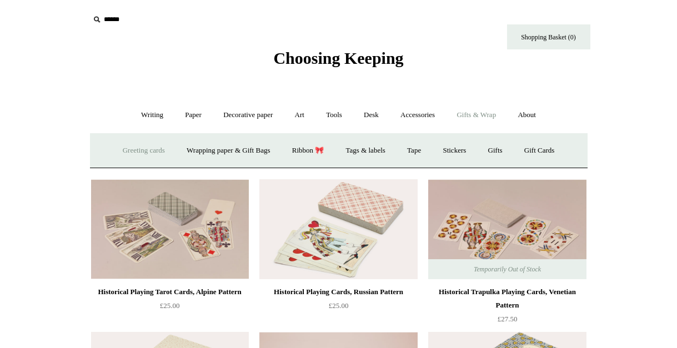
click at [166, 147] on link "Greeting cards +" at bounding box center [144, 150] width 62 height 29
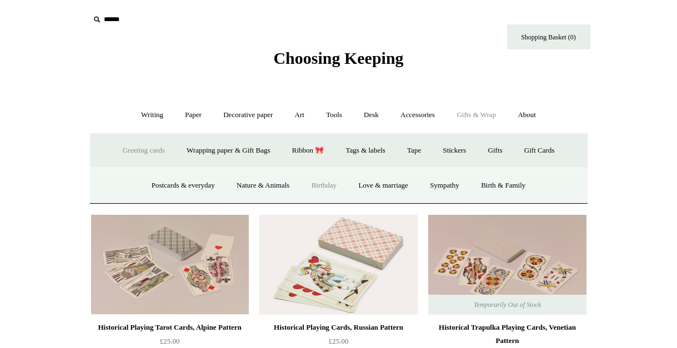
click at [339, 184] on link "Birthday" at bounding box center [324, 185] width 46 height 29
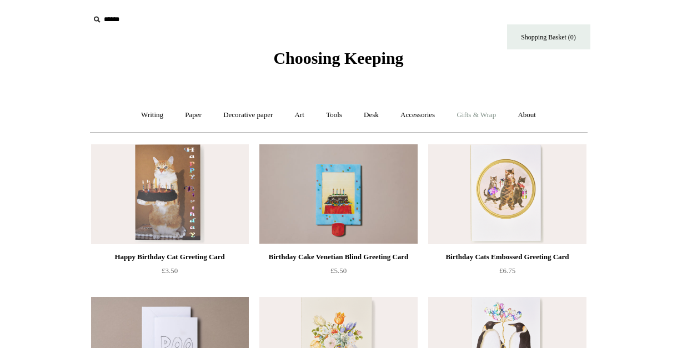
click at [489, 113] on link "Gifts & Wrap +" at bounding box center [475, 114] width 59 height 29
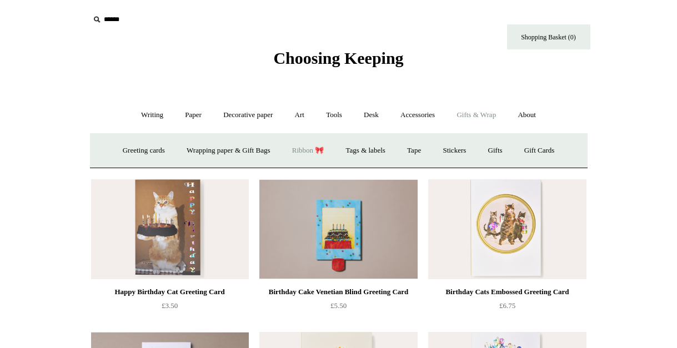
click at [318, 155] on link "Ribbon 🎀" at bounding box center [308, 150] width 52 height 29
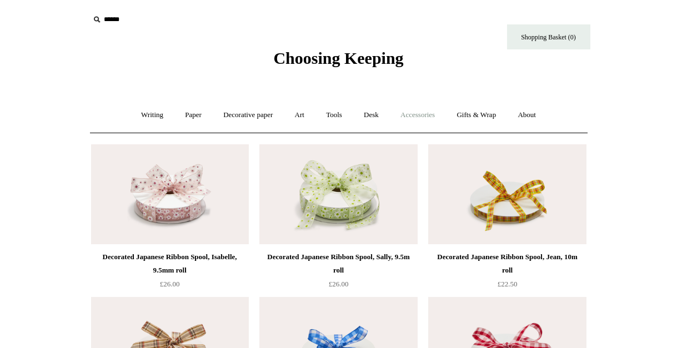
click at [443, 117] on link "Accessories +" at bounding box center [417, 114] width 54 height 29
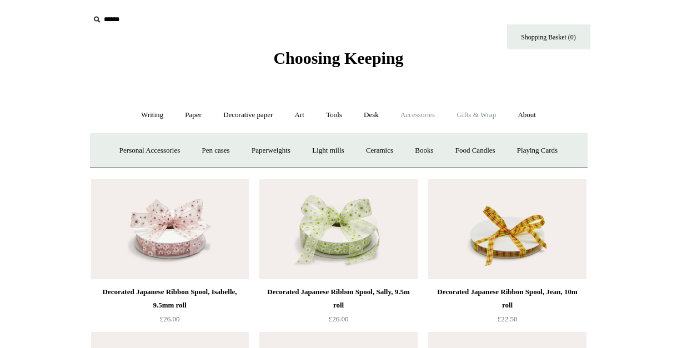
click at [478, 115] on link "Gifts & Wrap +" at bounding box center [475, 114] width 59 height 29
click at [458, 147] on link "Stickers" at bounding box center [453, 150] width 43 height 29
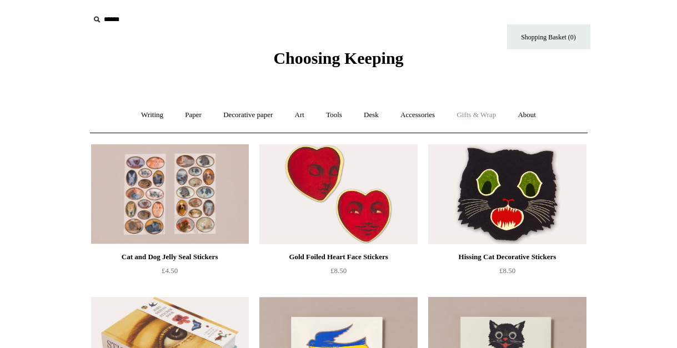
click at [488, 114] on link "Gifts & Wrap +" at bounding box center [475, 114] width 59 height 29
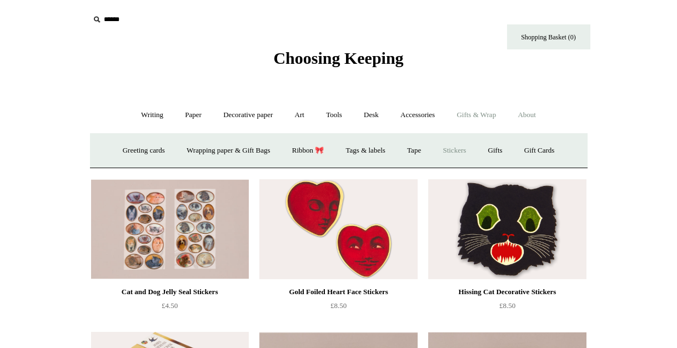
click at [534, 110] on link "About +" at bounding box center [526, 114] width 38 height 29
